Goal: Check status: Check status

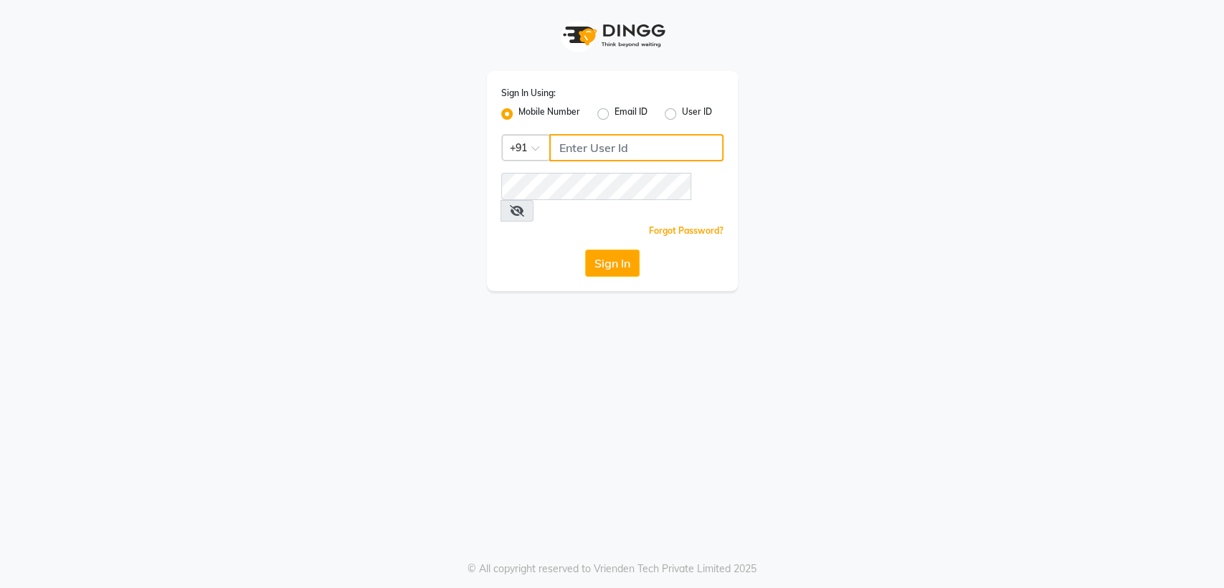
type input "7045840105"
click at [524, 205] on icon at bounding box center [517, 210] width 14 height 11
click at [625, 249] on button "Sign In" at bounding box center [612, 262] width 54 height 27
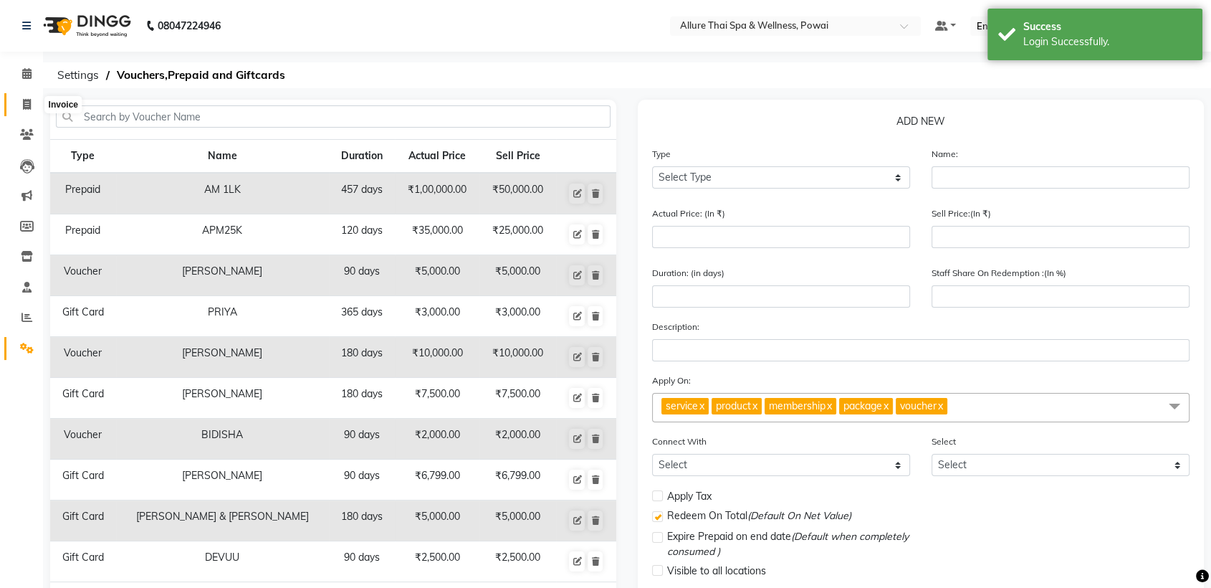
click at [29, 103] on icon at bounding box center [27, 104] width 8 height 11
select select "service"
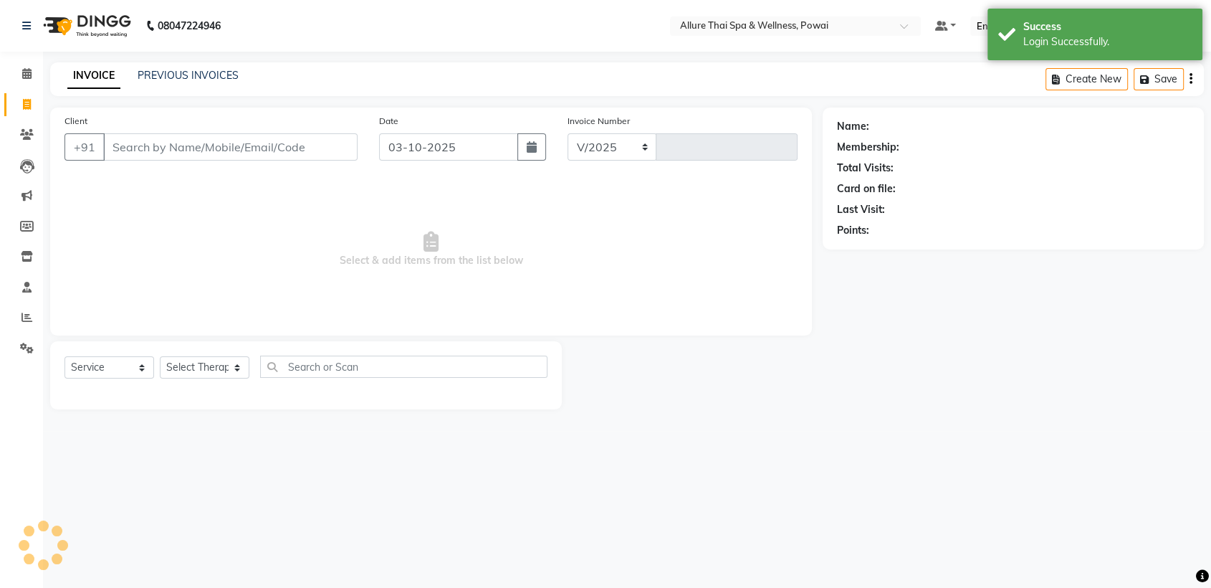
select select "6686"
type input "1675"
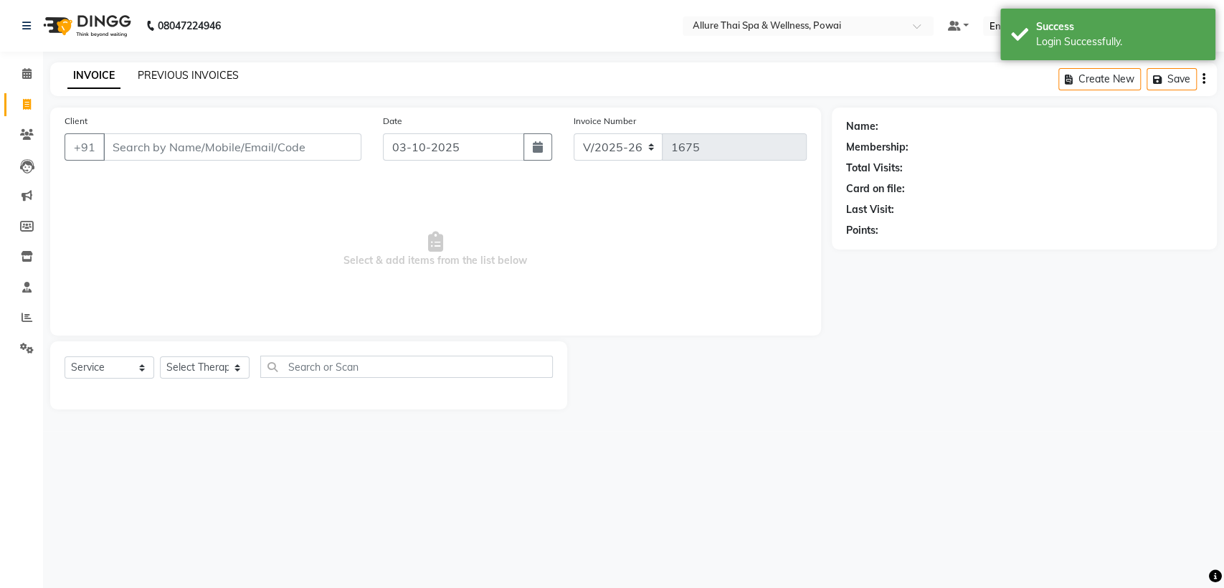
click at [201, 72] on link "PREVIOUS INVOICES" at bounding box center [188, 75] width 101 height 13
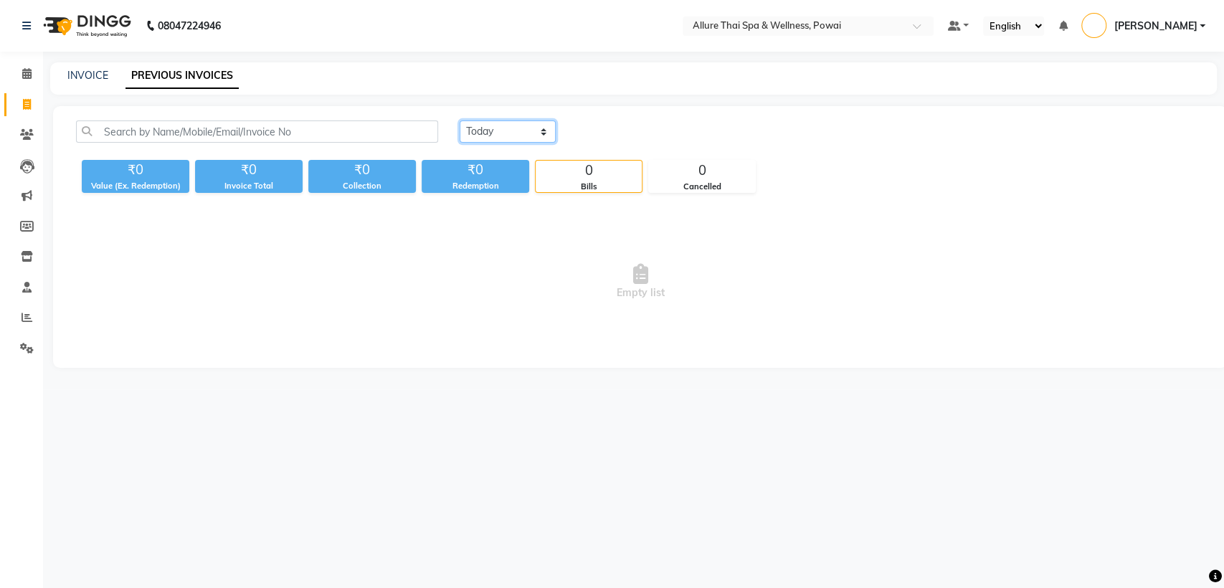
click at [471, 132] on select "[DATE] [DATE] Custom Range" at bounding box center [507, 131] width 96 height 22
select select "[DATE]"
click at [459, 120] on select "[DATE] [DATE] Custom Range" at bounding box center [507, 131] width 96 height 22
